Goal: Navigation & Orientation: Understand site structure

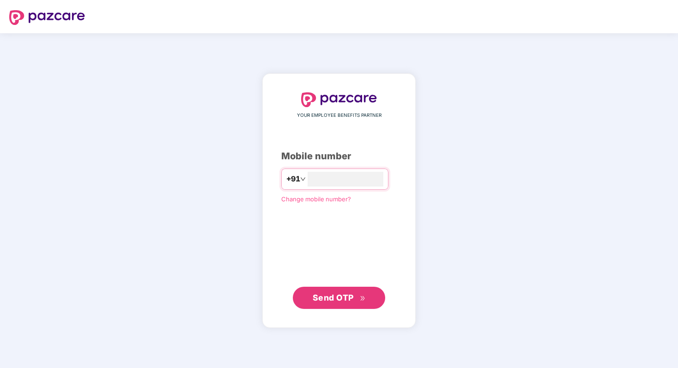
type input "**********"
click at [327, 297] on span "Send OTP" at bounding box center [333, 298] width 41 height 10
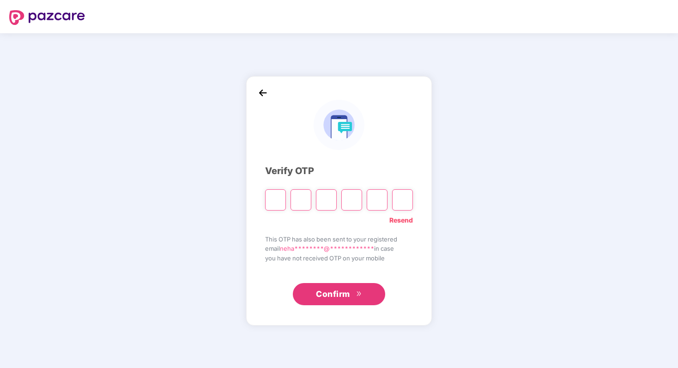
type input "*"
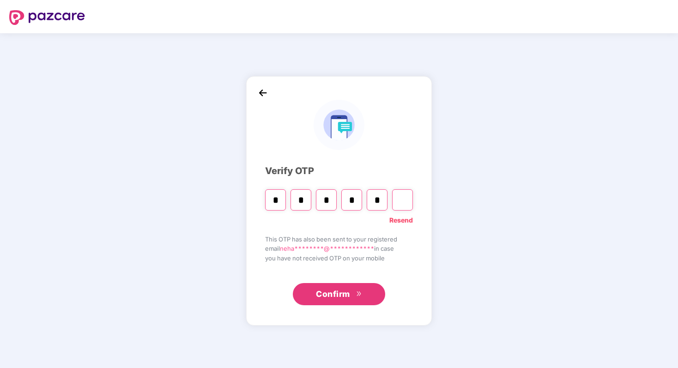
type input "*"
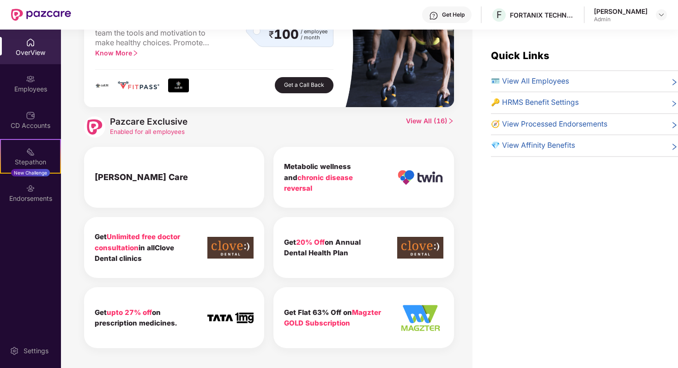
scroll to position [553, 0]
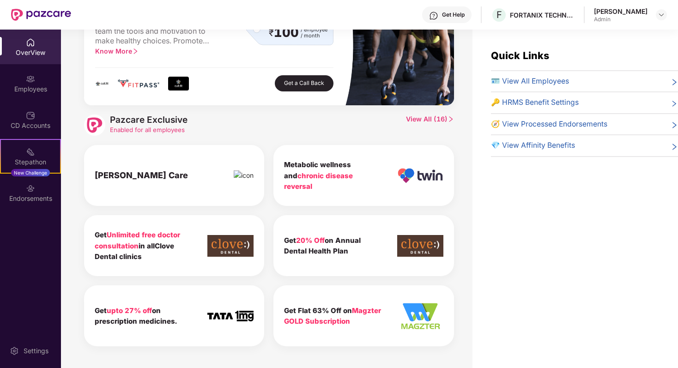
click at [42, 49] on div "OverView" at bounding box center [30, 52] width 61 height 9
click at [24, 87] on div "Employees" at bounding box center [30, 89] width 61 height 9
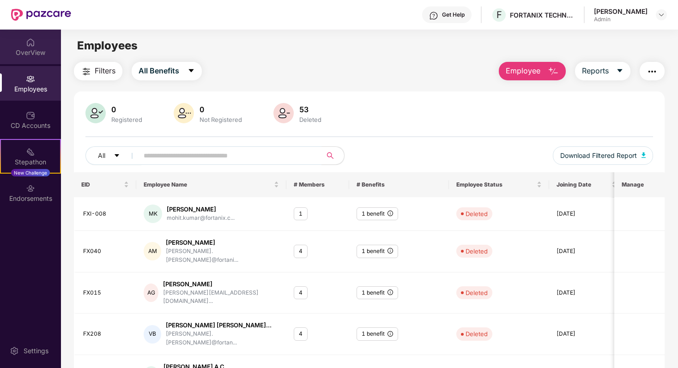
click at [29, 50] on div "OverView" at bounding box center [30, 52] width 61 height 9
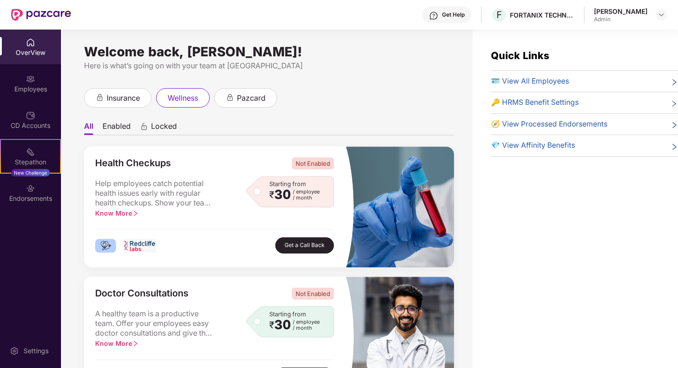
scroll to position [2, 0]
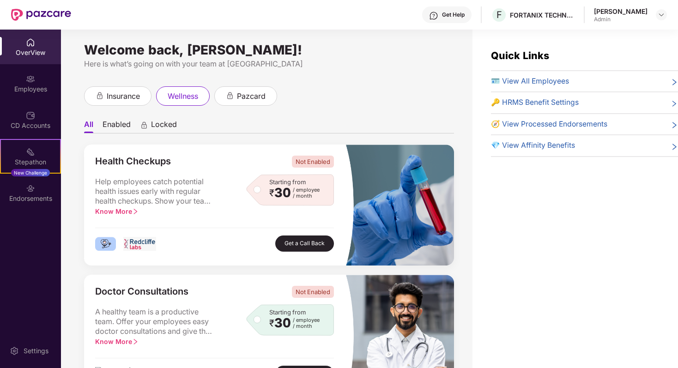
click at [539, 119] on span "🧭 View Processed Endorsements" at bounding box center [549, 125] width 116 height 12
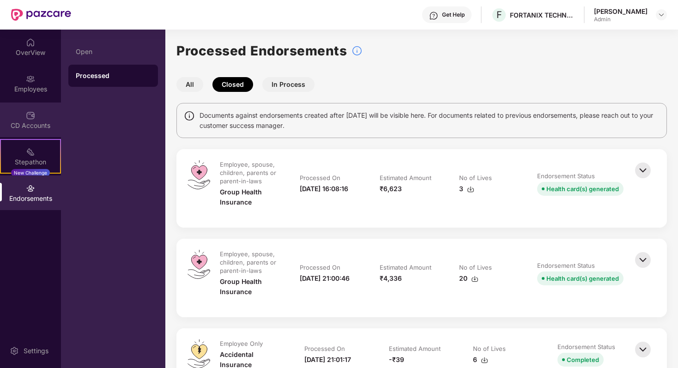
click at [32, 117] on img at bounding box center [30, 115] width 9 height 9
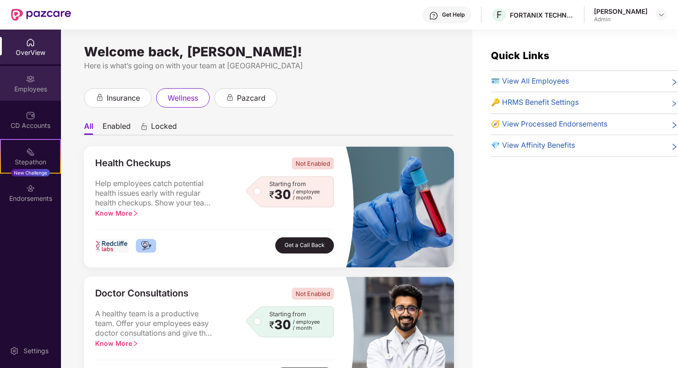
click at [24, 85] on div "Employees" at bounding box center [30, 89] width 61 height 9
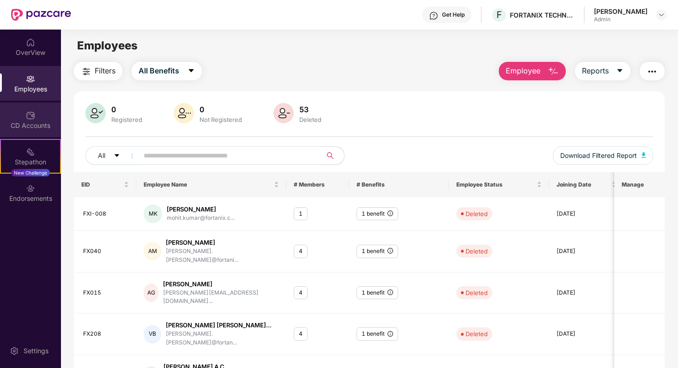
click at [35, 127] on div "CD Accounts" at bounding box center [30, 125] width 61 height 9
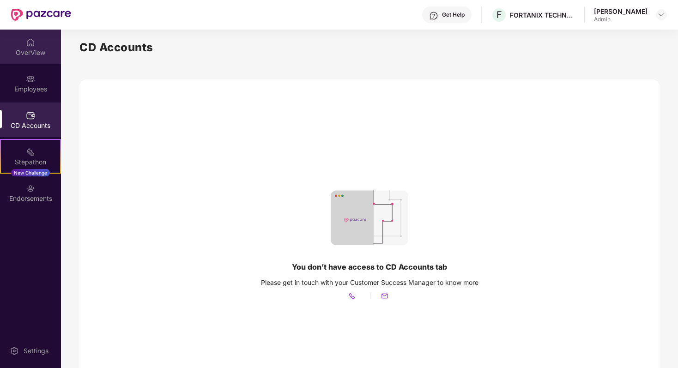
click at [39, 32] on div "OverView" at bounding box center [30, 47] width 61 height 35
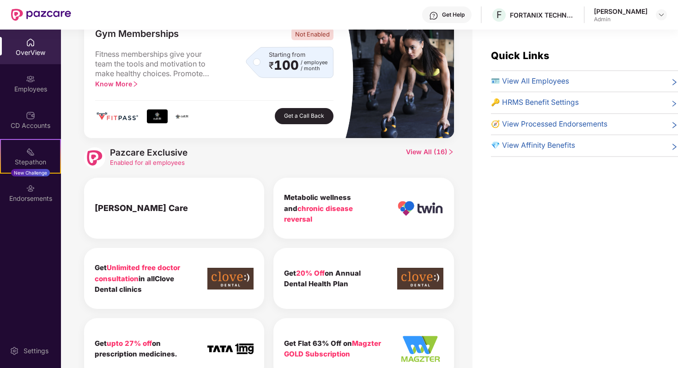
scroll to position [553, 0]
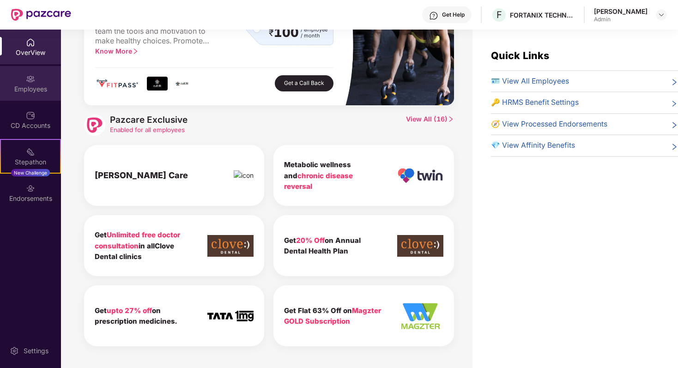
click at [30, 79] on img at bounding box center [30, 78] width 9 height 9
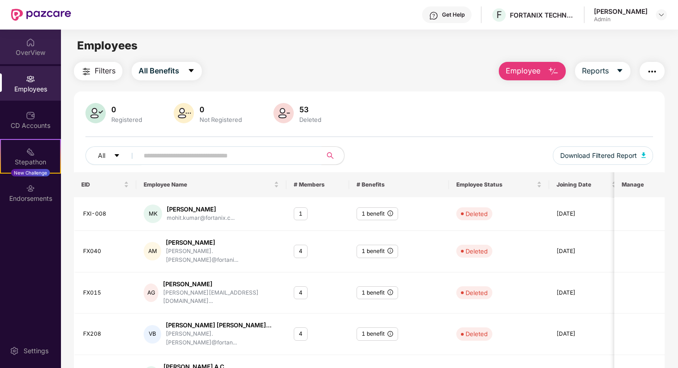
click at [29, 56] on div "OverView" at bounding box center [30, 52] width 61 height 9
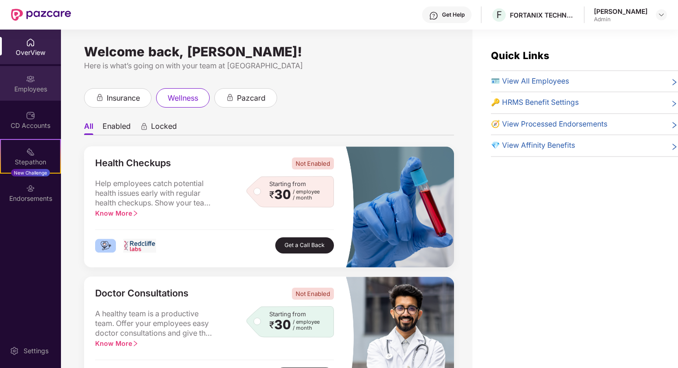
click at [45, 95] on div "Employees" at bounding box center [30, 83] width 61 height 35
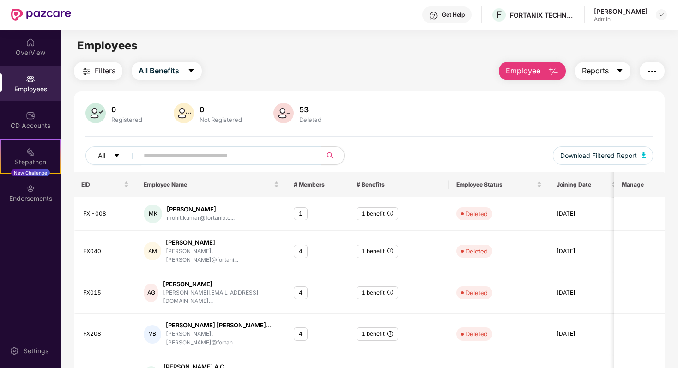
click at [599, 69] on span "Reports" at bounding box center [595, 71] width 27 height 12
click at [157, 74] on span "All Benefits" at bounding box center [159, 71] width 41 height 12
click at [320, 74] on div "Filters All Benefits Employee Reports" at bounding box center [369, 71] width 591 height 18
click at [591, 70] on span "Reports" at bounding box center [595, 71] width 27 height 12
click at [337, 62] on div "Filters All Benefits Employee Reports" at bounding box center [369, 71] width 591 height 18
